Goal: Transaction & Acquisition: Purchase product/service

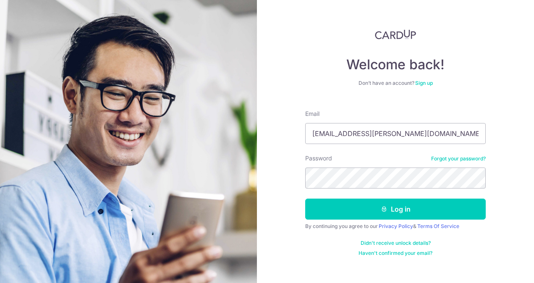
type input "loke.malcolm@gmail.com"
click at [305, 198] on button "Log in" at bounding box center [395, 208] width 180 height 21
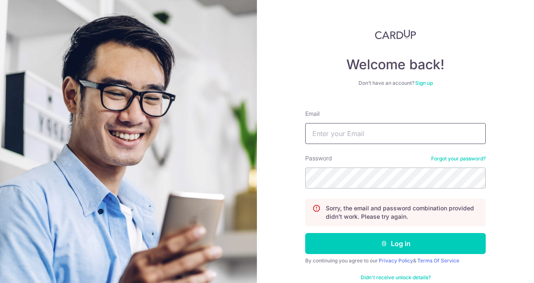
click at [384, 133] on input "Email" at bounding box center [395, 133] width 180 height 21
type input "loke.malcolm@gmail.com"
click at [305, 233] on button "Log in" at bounding box center [395, 243] width 180 height 21
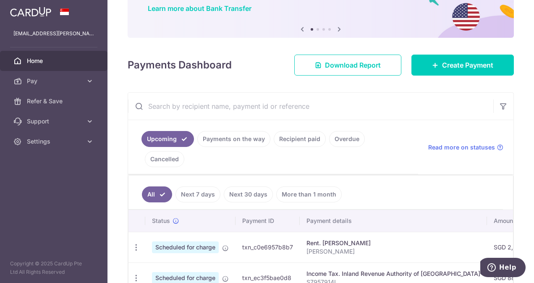
scroll to position [70, 0]
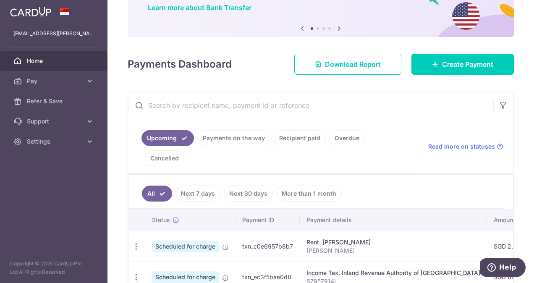
click at [67, 85] on link "Pay" at bounding box center [53, 81] width 107 height 20
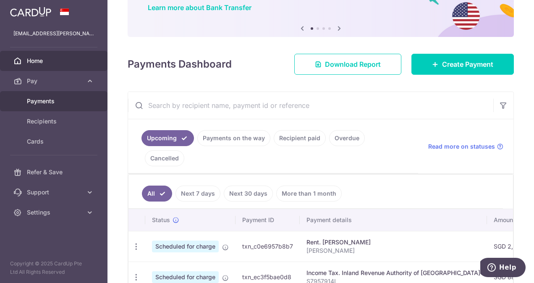
click at [55, 98] on span "Payments" at bounding box center [54, 101] width 55 height 8
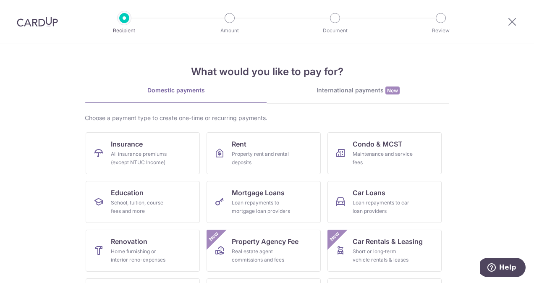
click at [351, 92] on div "International payments New" at bounding box center [358, 90] width 182 height 9
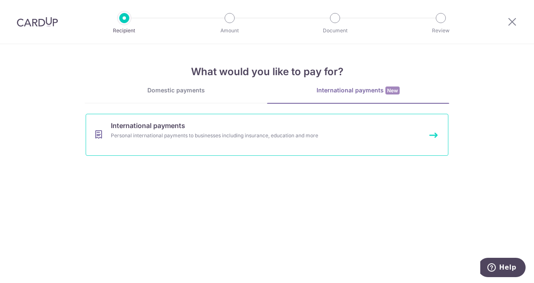
click at [217, 126] on link "International payments Personal international payments to businesses including …" at bounding box center [267, 135] width 363 height 42
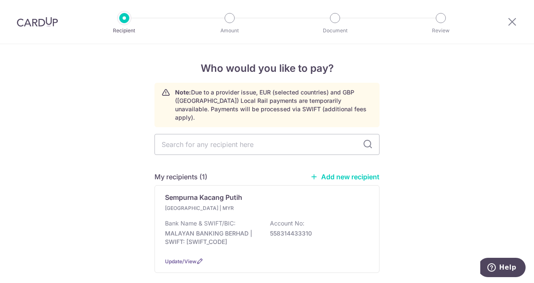
click at [216, 204] on div "[GEOGRAPHIC_DATA] | MYR Bank Name & SWIFT/BIC: MALAYAN BANKING BERHAD | SWIFT: …" at bounding box center [267, 227] width 204 height 46
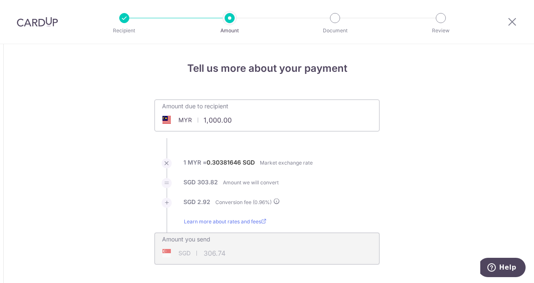
click at [253, 115] on input "1,000.00" at bounding box center [220, 119] width 130 height 19
type input "1"
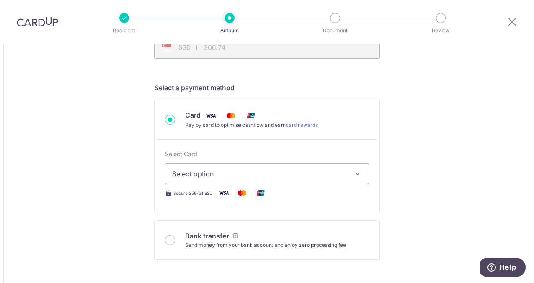
scroll to position [209, 0]
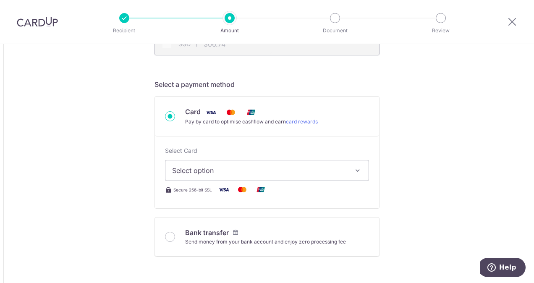
click at [306, 175] on button "Select option" at bounding box center [267, 170] width 204 height 21
type input "2,400.00"
type input "736.16"
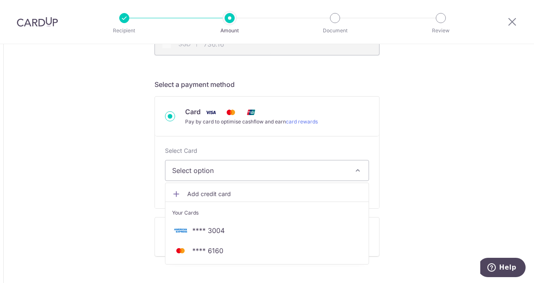
click at [306, 175] on button "Select option" at bounding box center [267, 170] width 204 height 21
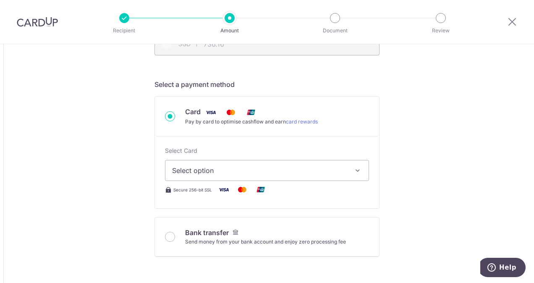
click at [306, 175] on button "Select option" at bounding box center [267, 170] width 204 height 21
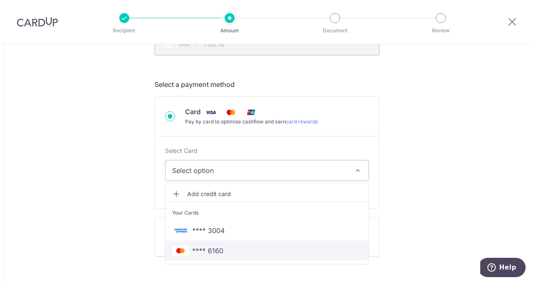
click at [245, 251] on span "**** 6160" at bounding box center [267, 250] width 190 height 10
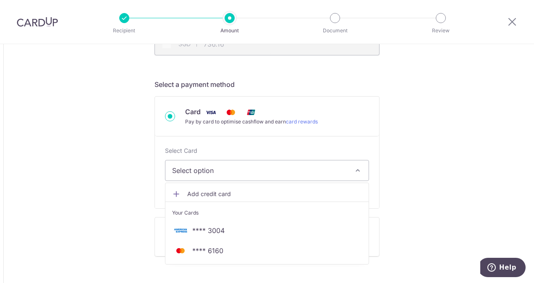
type input "2,400.00"
type input "736.18"
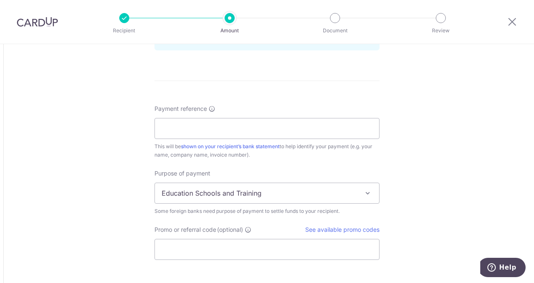
scroll to position [603, 0]
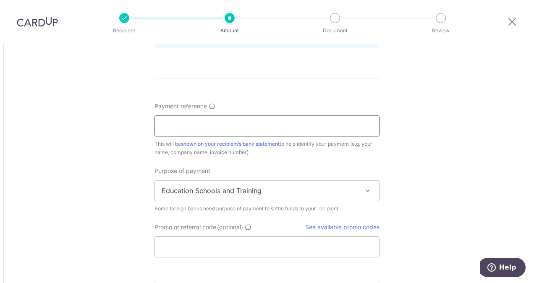
click at [363, 120] on input "Payment reference" at bounding box center [266, 125] width 225 height 21
type input "loke 60 bags"
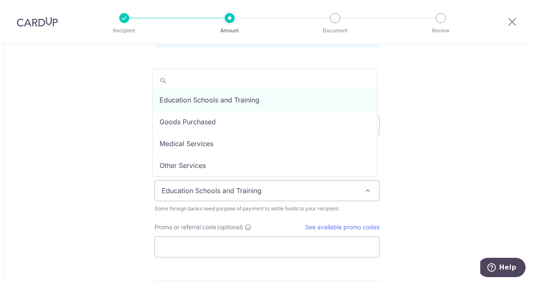
click at [294, 196] on span "Education Schools and Training" at bounding box center [267, 190] width 224 height 20
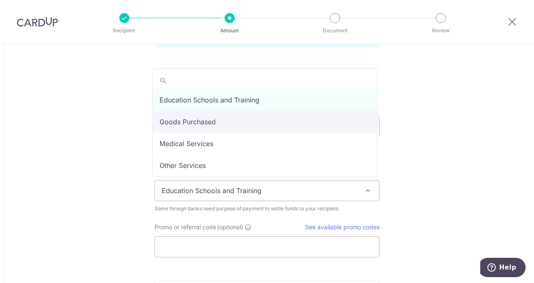
select select "Goods Purchased"
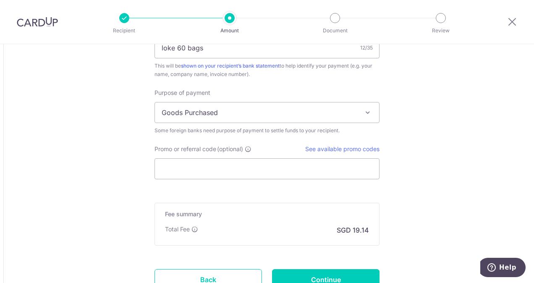
scroll to position [691, 0]
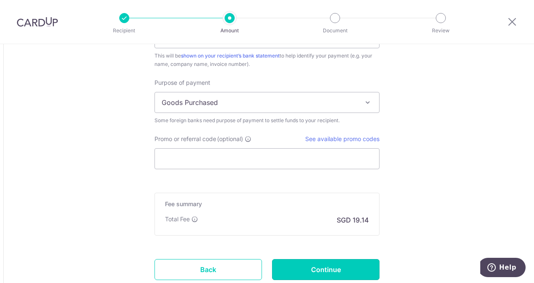
click at [350, 261] on input "Continue" at bounding box center [325, 269] width 107 height 21
type input "Create Schedule"
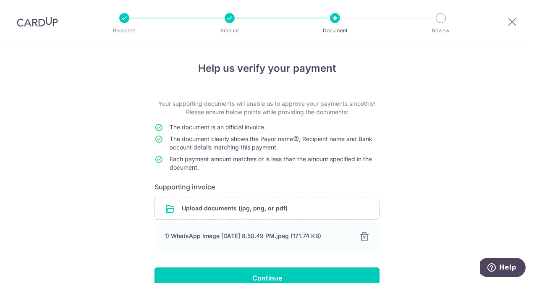
click at [250, 273] on input "Continue" at bounding box center [266, 277] width 225 height 21
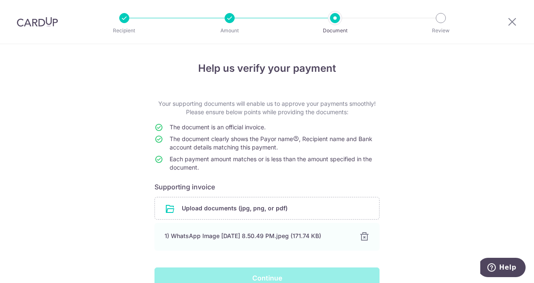
scroll to position [44, 0]
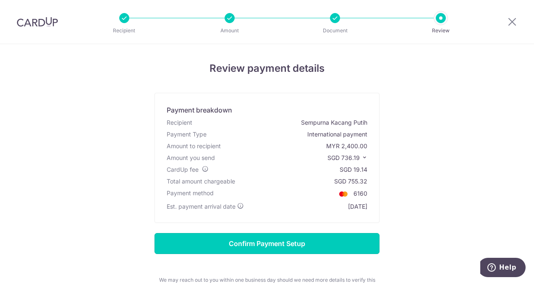
click at [340, 248] on input "Confirm Payment Setup" at bounding box center [266, 243] width 225 height 21
